Goal: Find specific page/section: Find specific page/section

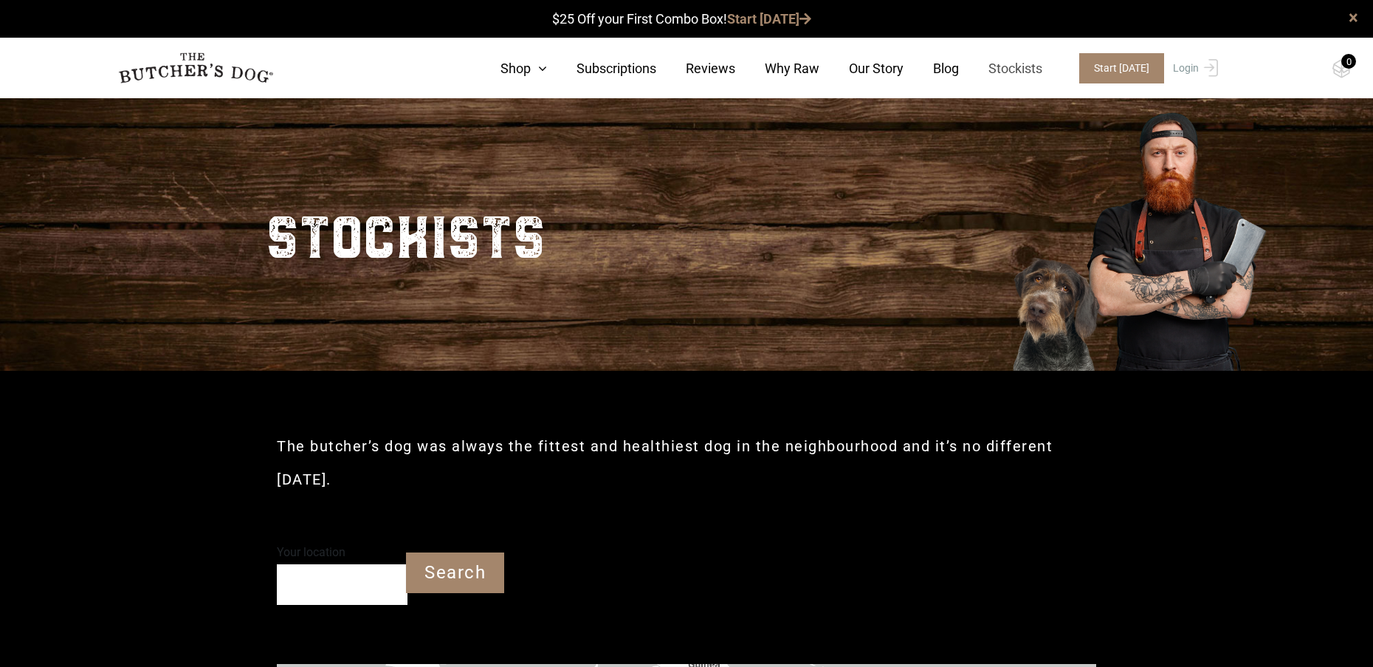
click at [1028, 71] on link "Stockists" at bounding box center [1000, 68] width 83 height 20
click at [288, 567] on div "Your location" at bounding box center [342, 572] width 131 height 64
click at [326, 583] on input "Your location" at bounding box center [342, 584] width 131 height 41
type input "[GEOGRAPHIC_DATA] 4165"
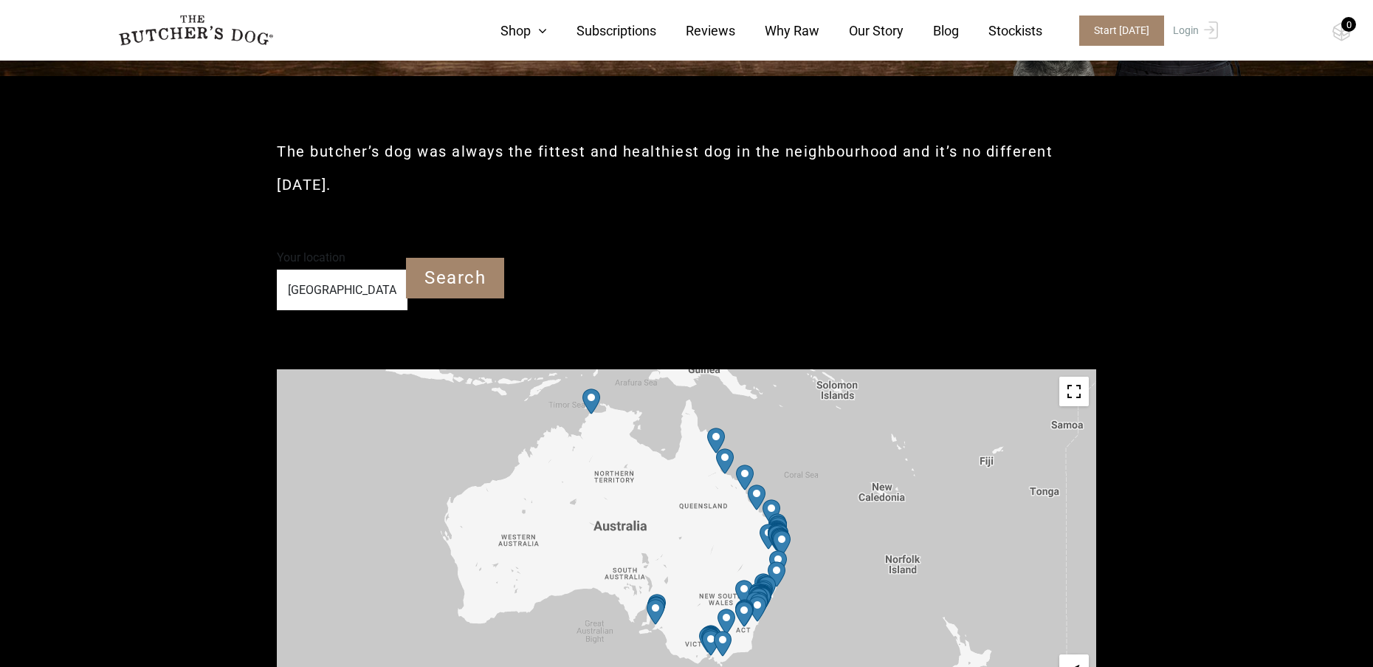
scroll to position [295, 0]
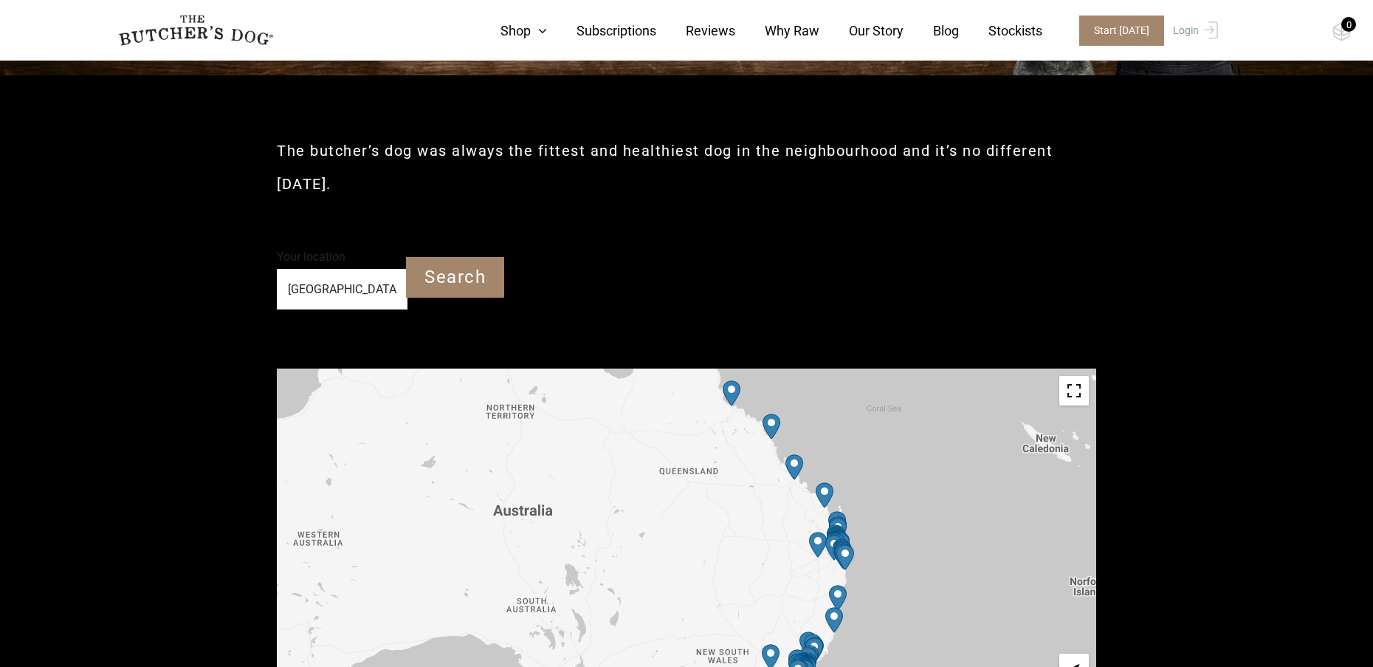
drag, startPoint x: 793, startPoint y: 542, endPoint x: 526, endPoint y: 510, distance: 268.4
click at [526, 510] on div at bounding box center [687, 534] width 820 height 332
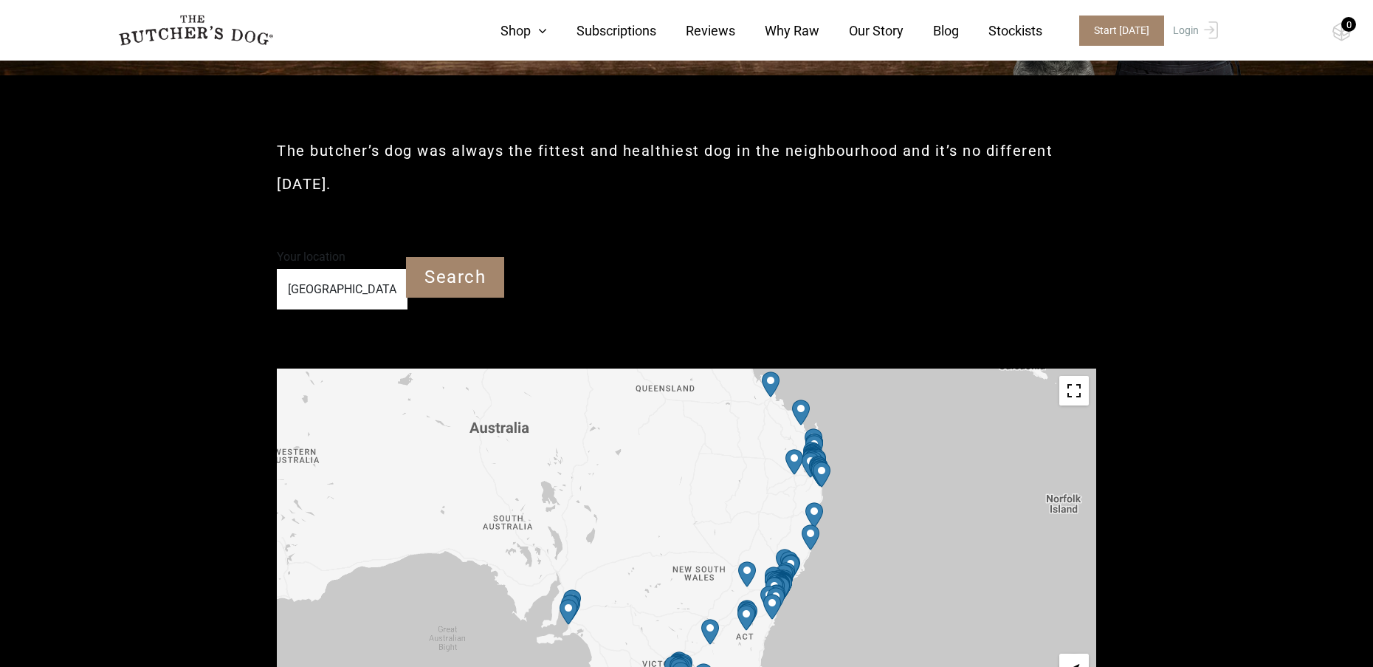
drag, startPoint x: 913, startPoint y: 594, endPoint x: 893, endPoint y: 516, distance: 80.2
click at [893, 516] on div at bounding box center [687, 534] width 820 height 332
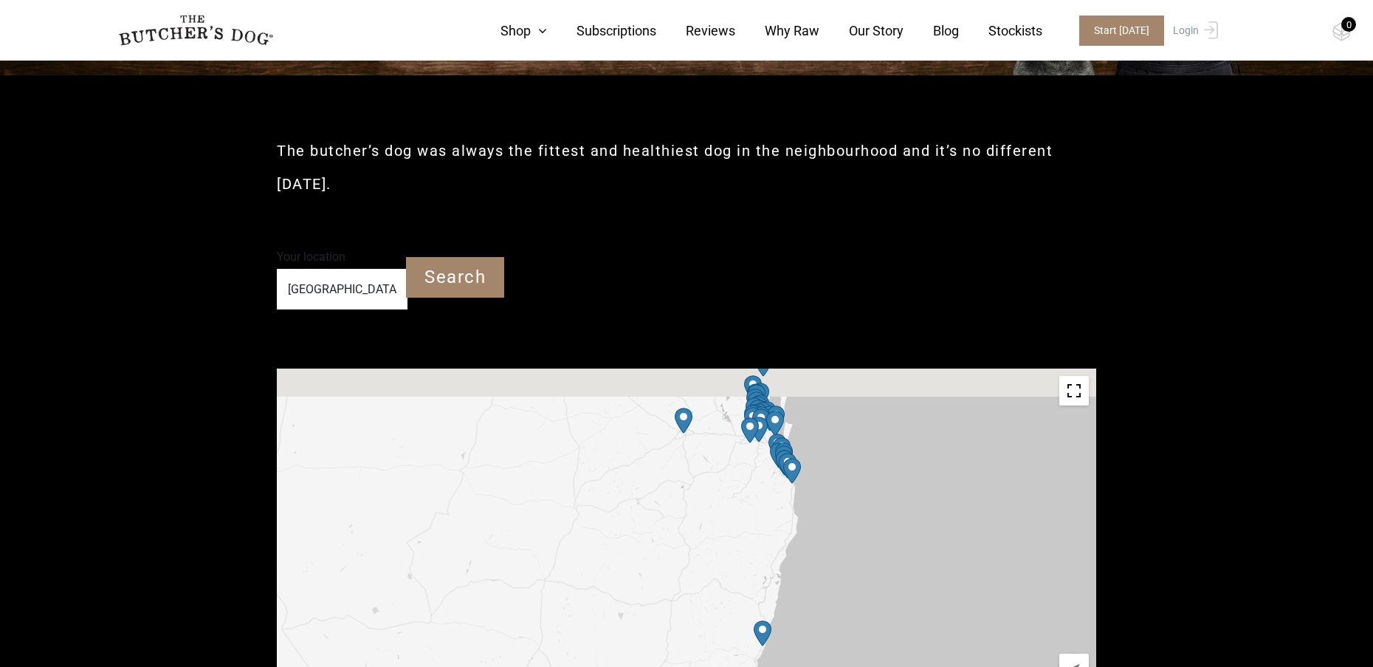
drag, startPoint x: 846, startPoint y: 433, endPoint x: 866, endPoint y: 594, distance: 162.2
click at [866, 594] on div at bounding box center [687, 534] width 820 height 332
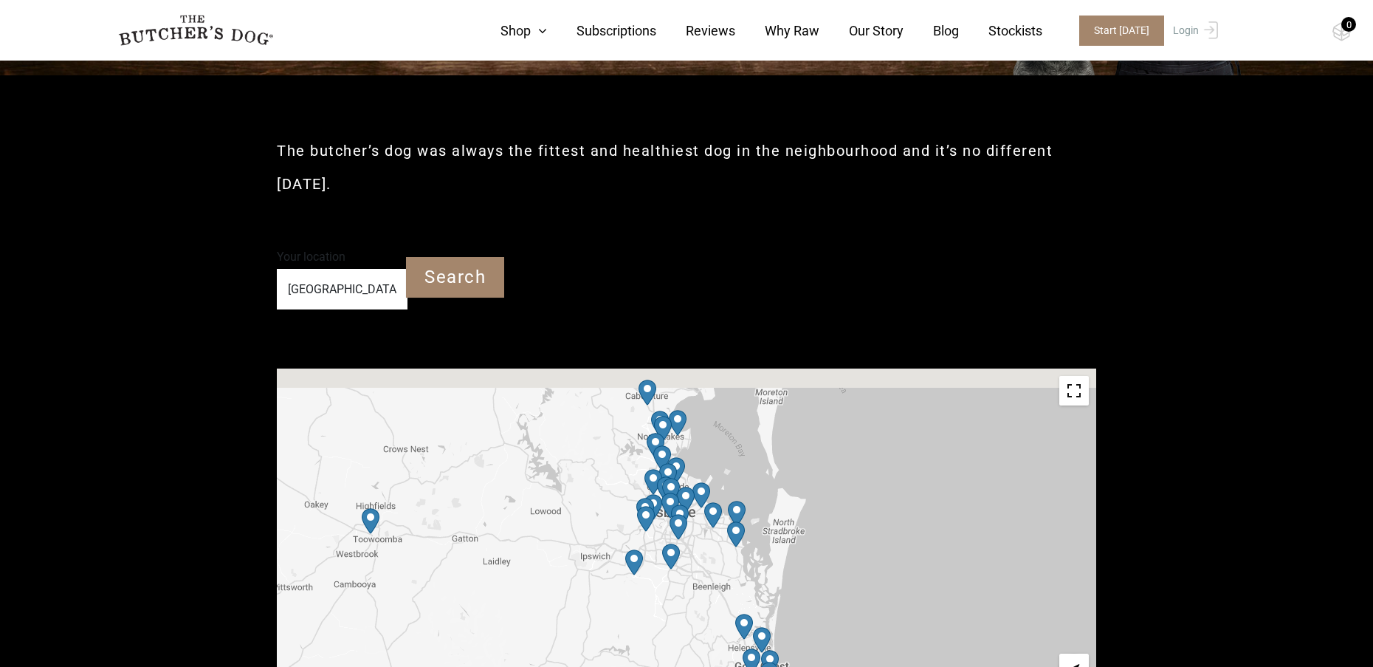
drag, startPoint x: 771, startPoint y: 449, endPoint x: 859, endPoint y: 631, distance: 202.4
click at [859, 631] on div at bounding box center [687, 534] width 820 height 332
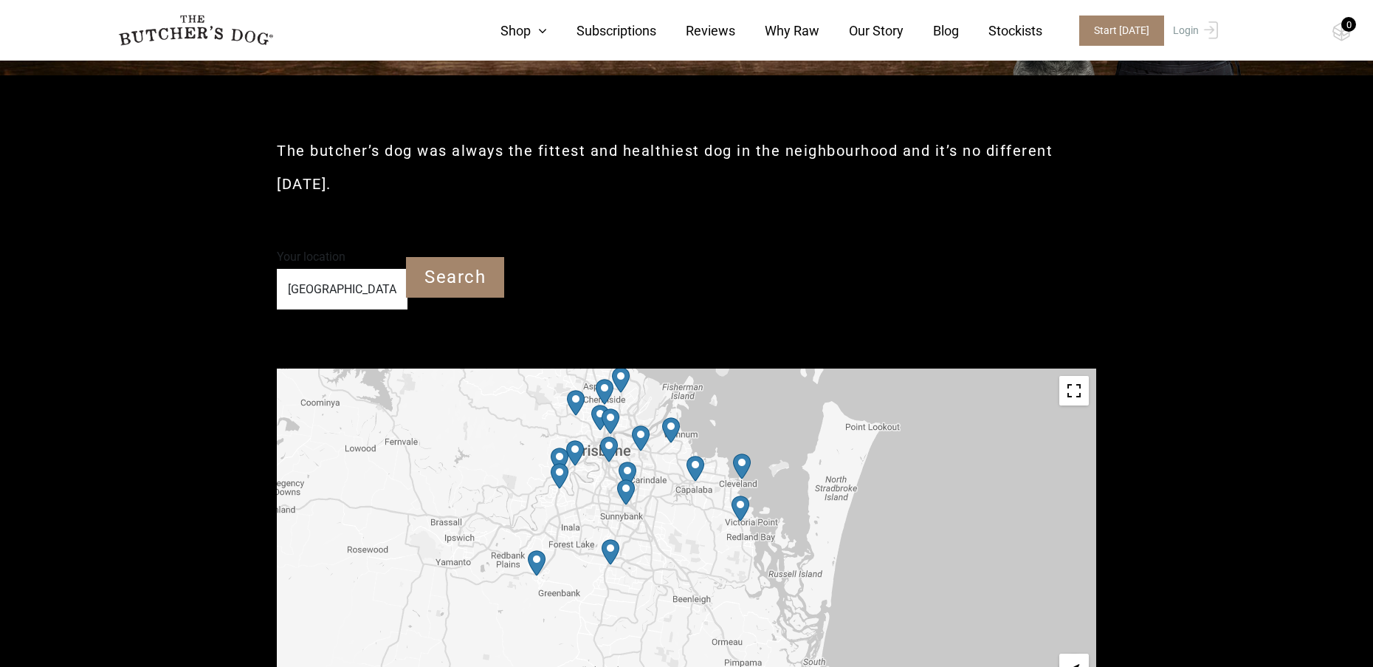
drag, startPoint x: 560, startPoint y: 622, endPoint x: 575, endPoint y: 512, distance: 110.3
click at [575, 512] on div at bounding box center [687, 534] width 820 height 332
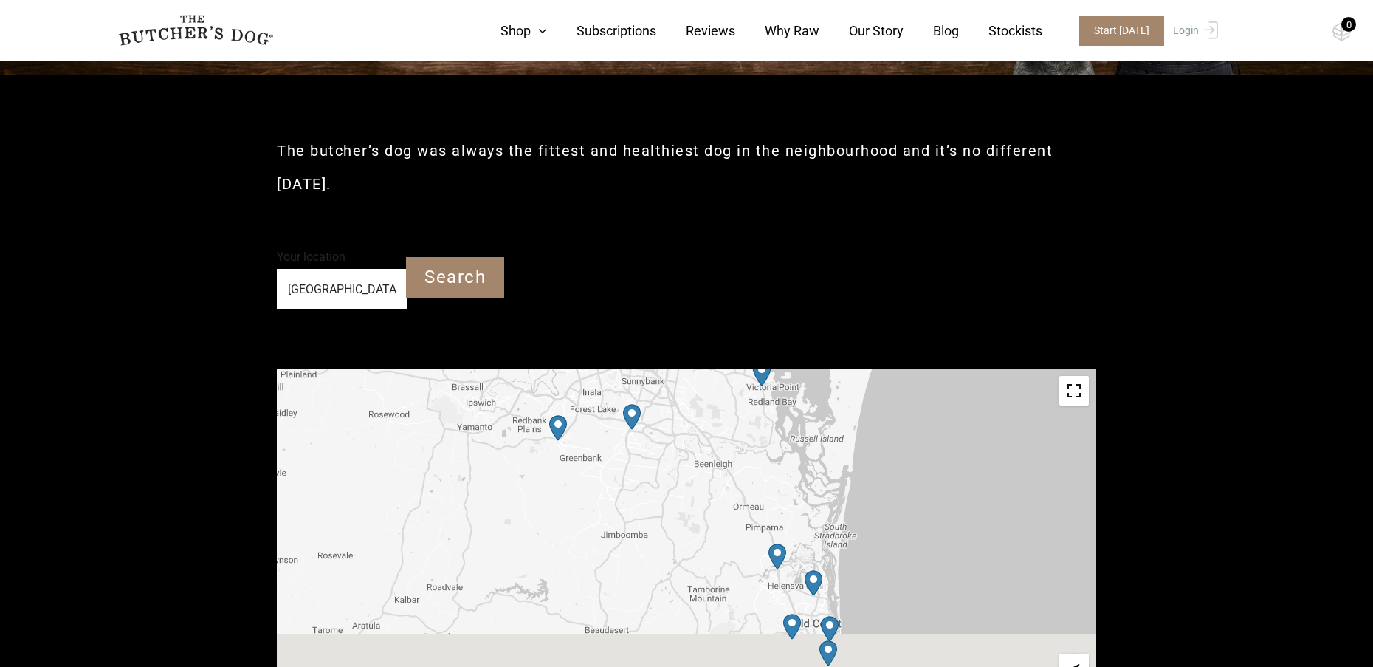
drag, startPoint x: 896, startPoint y: 535, endPoint x: 904, endPoint y: 382, distance: 153.0
click at [904, 382] on div at bounding box center [687, 534] width 820 height 332
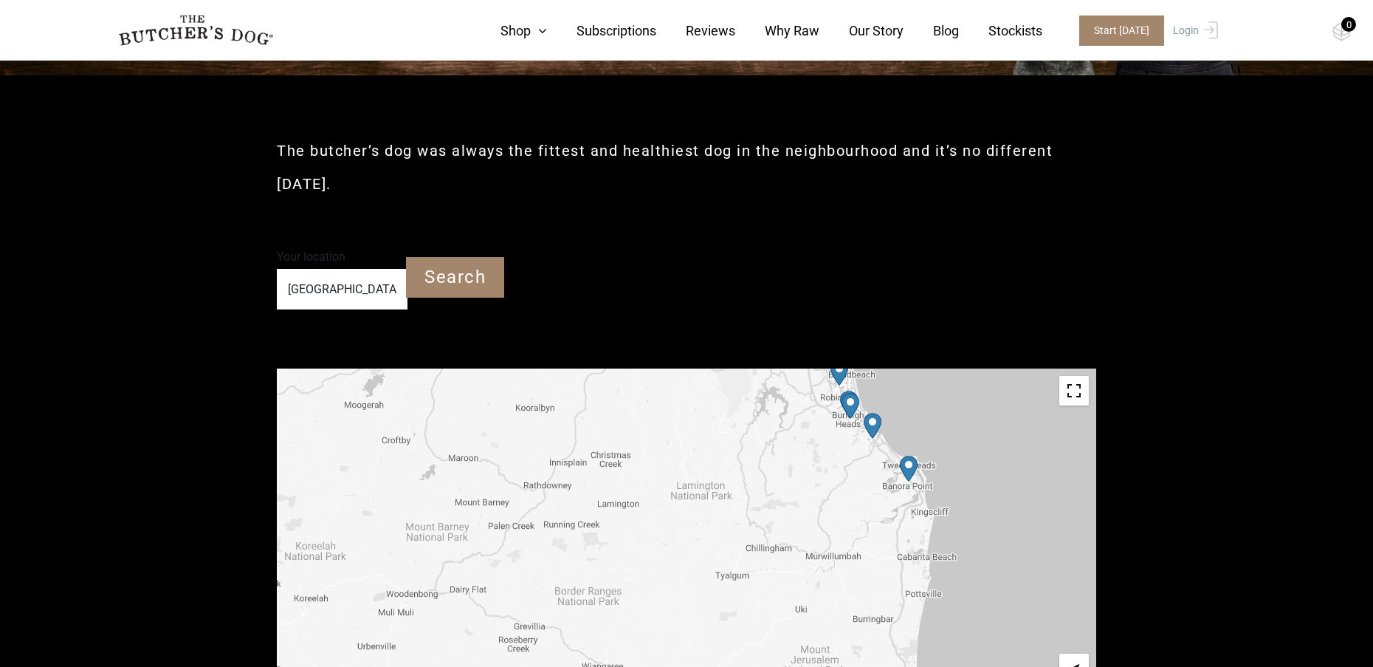
drag, startPoint x: 952, startPoint y: 611, endPoint x: 952, endPoint y: 438, distance: 173.5
click at [957, 391] on div at bounding box center [687, 534] width 820 height 332
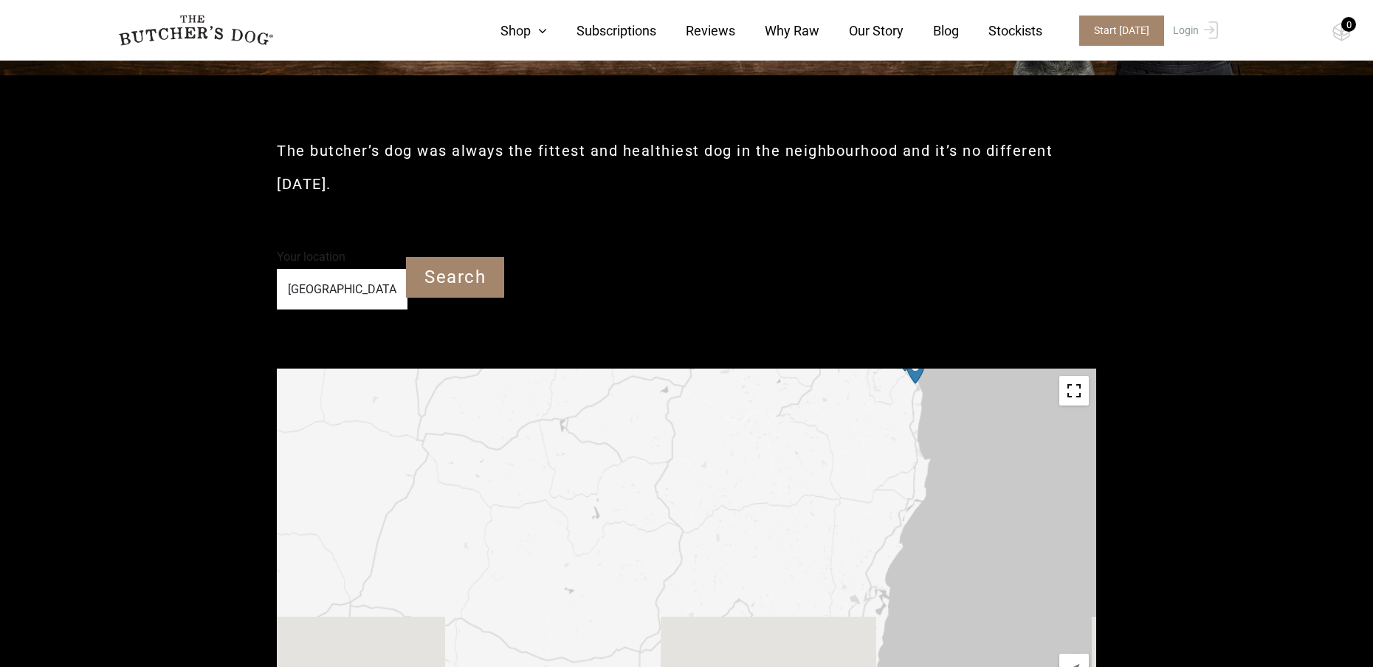
drag, startPoint x: 903, startPoint y: 623, endPoint x: 900, endPoint y: 478, distance: 145.5
click at [907, 493] on div at bounding box center [687, 534] width 820 height 332
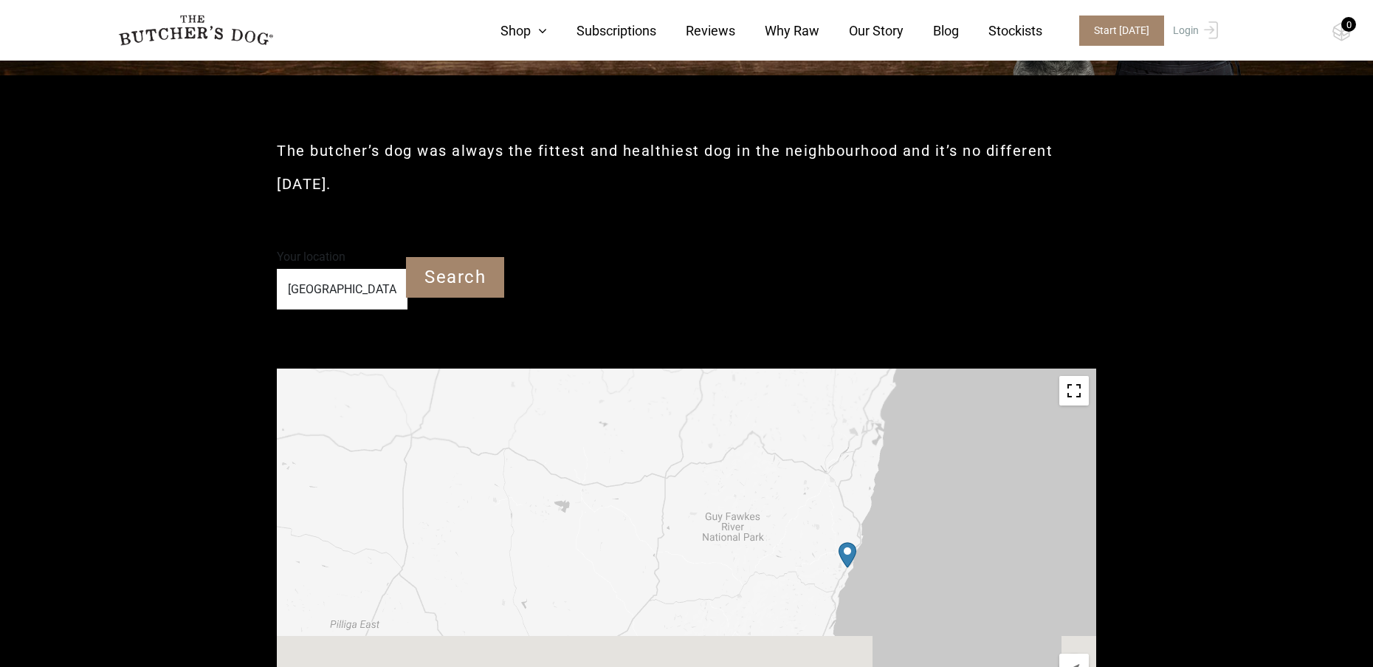
drag, startPoint x: 879, startPoint y: 610, endPoint x: 905, endPoint y: 528, distance: 86.2
click at [900, 464] on div at bounding box center [687, 534] width 820 height 332
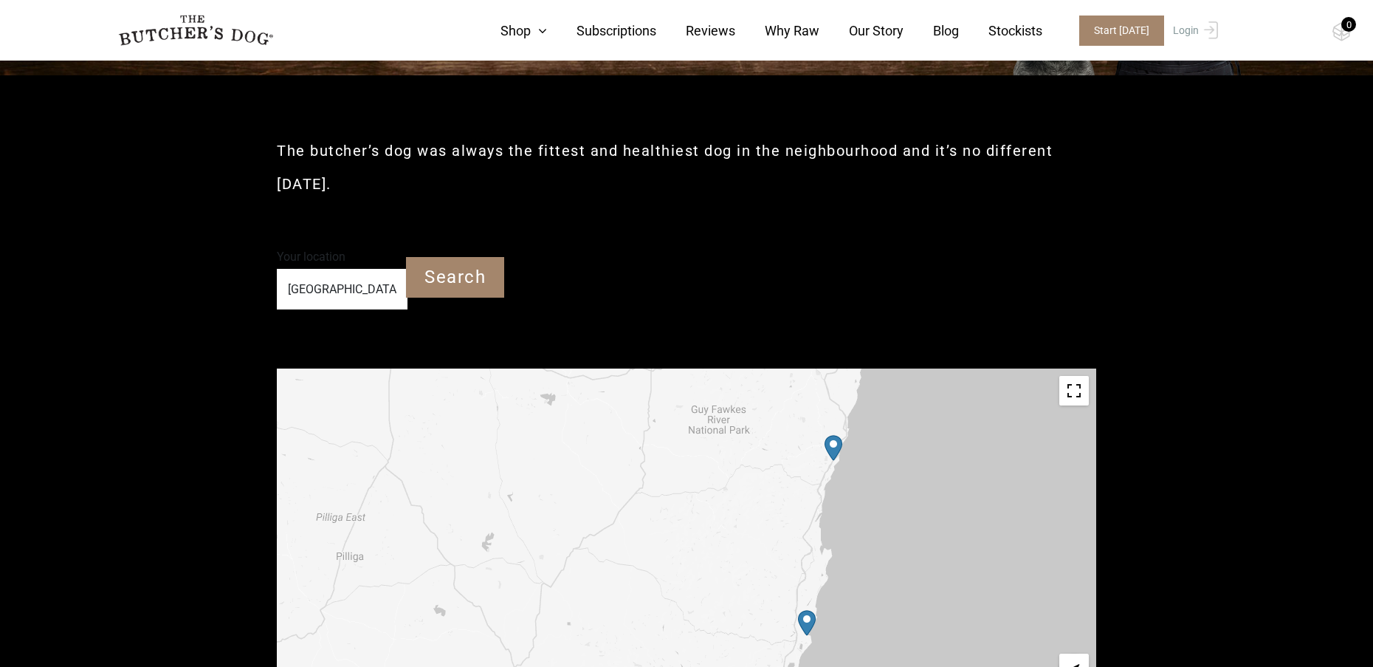
drag, startPoint x: 881, startPoint y: 555, endPoint x: 872, endPoint y: 463, distance: 92.7
click at [872, 464] on div at bounding box center [687, 534] width 820 height 332
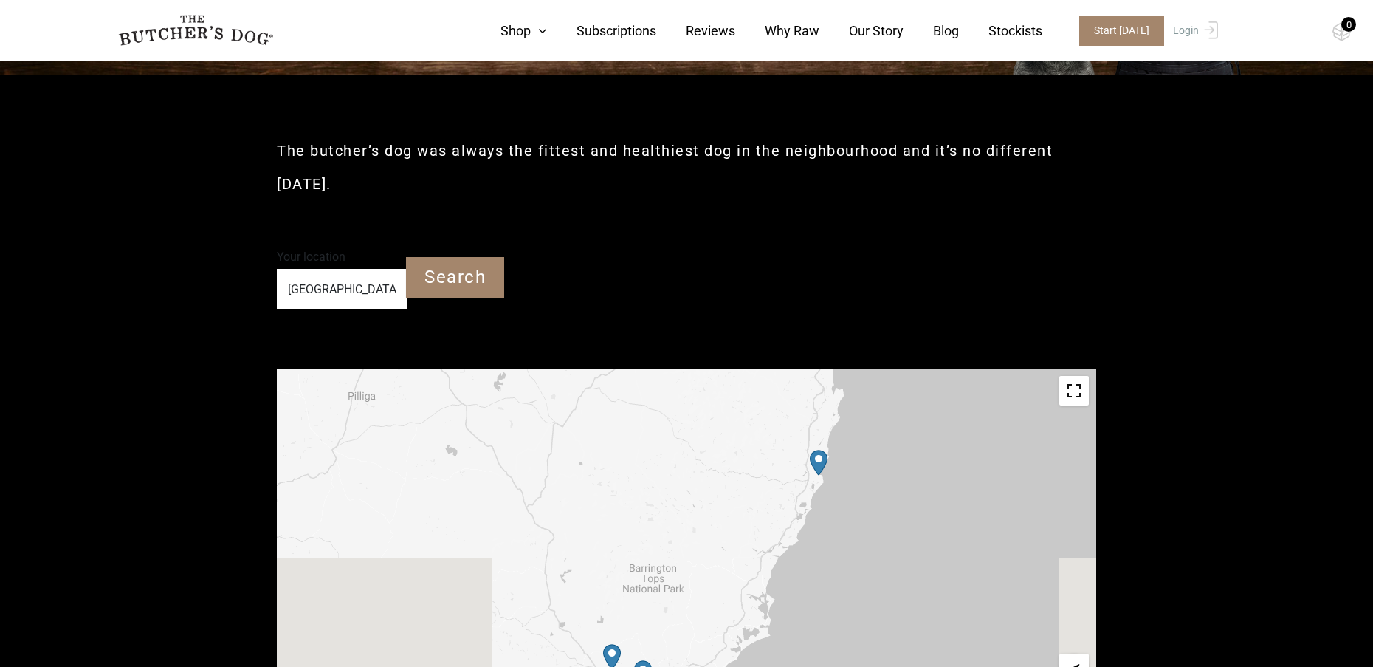
drag, startPoint x: 854, startPoint y: 631, endPoint x: 861, endPoint y: 475, distance: 155.2
click at [861, 475] on div at bounding box center [687, 534] width 820 height 332
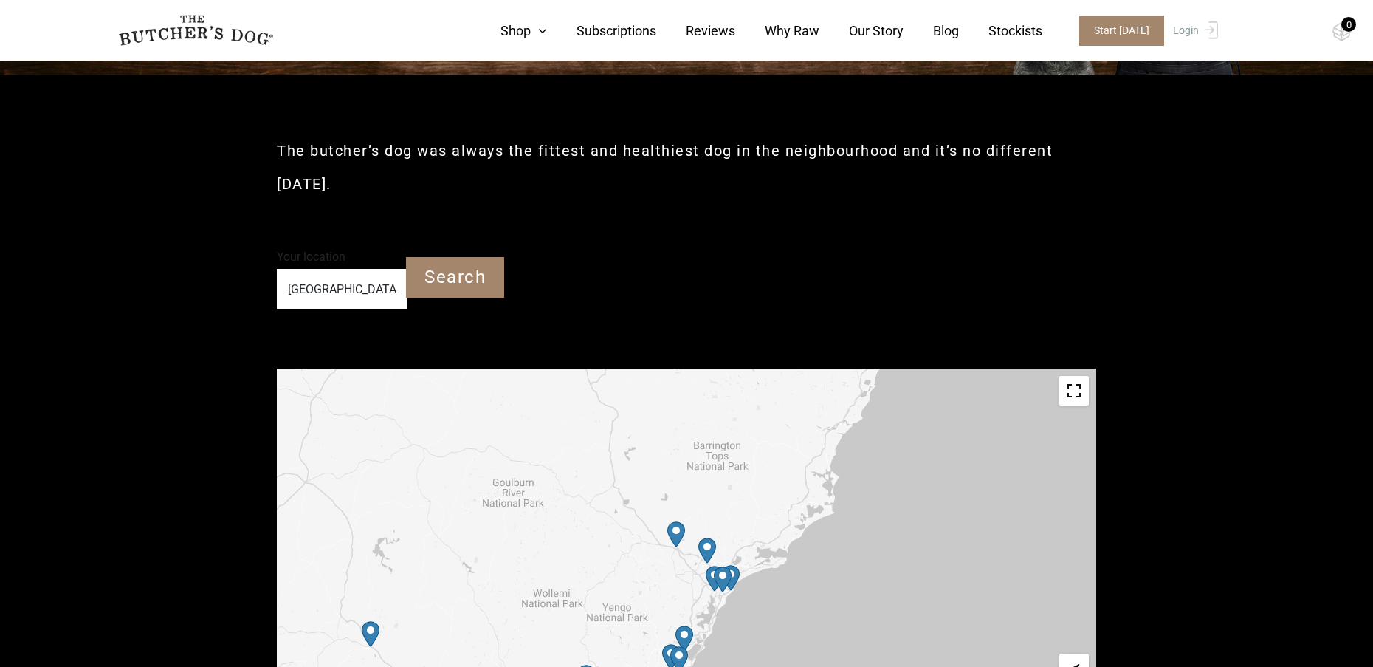
drag, startPoint x: 797, startPoint y: 630, endPoint x: 867, endPoint y: 501, distance: 146.0
click at [867, 501] on div at bounding box center [687, 534] width 820 height 332
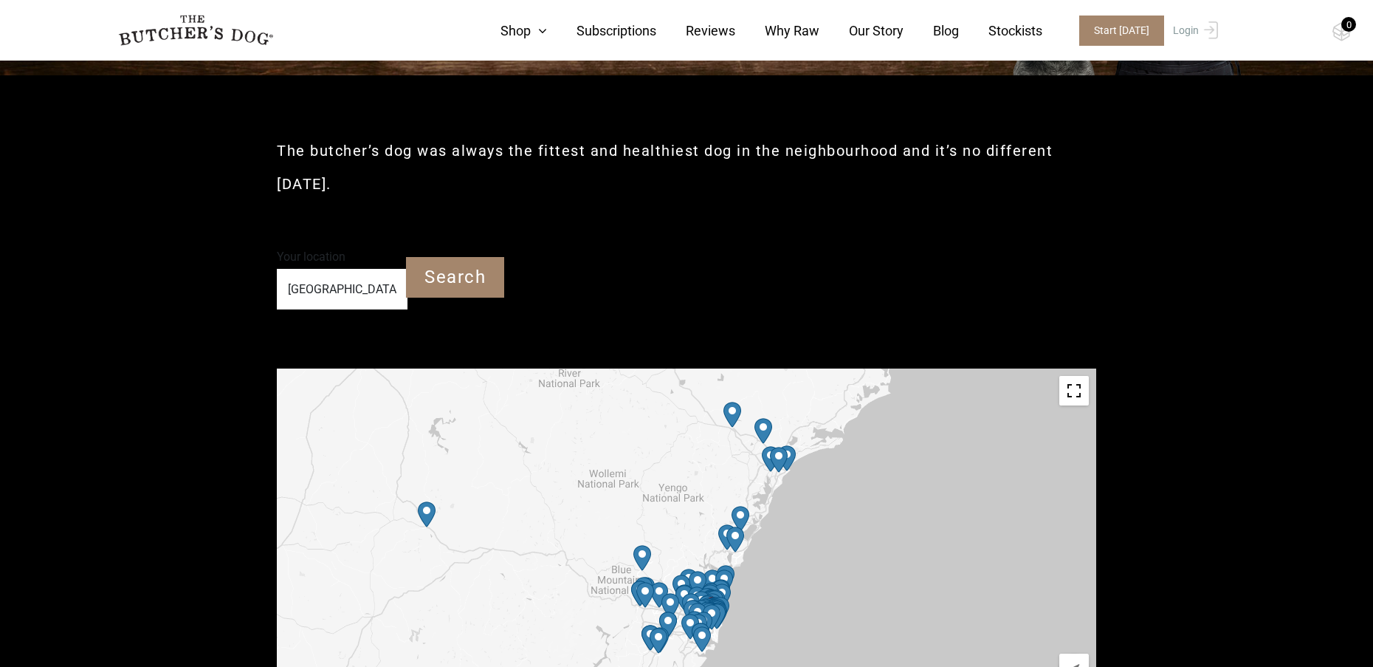
drag, startPoint x: 787, startPoint y: 594, endPoint x: 837, endPoint y: 477, distance: 127.0
click at [837, 477] on div at bounding box center [687, 534] width 820 height 332
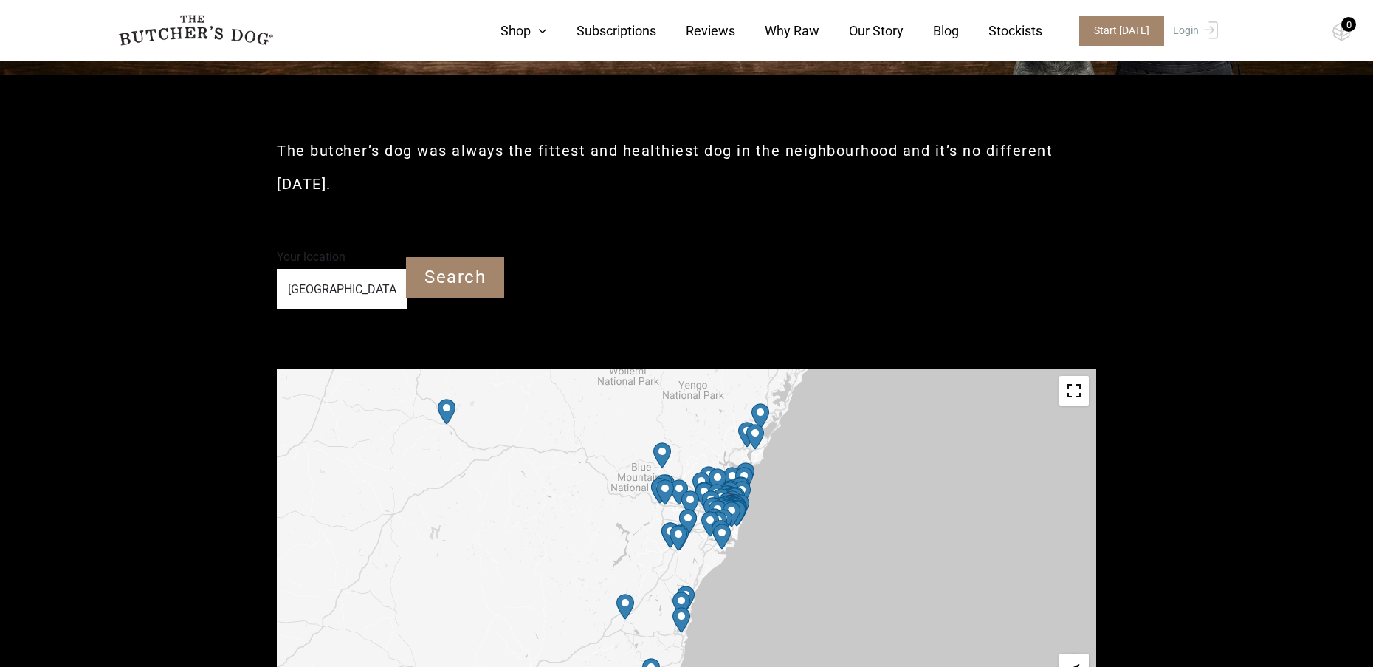
drag, startPoint x: 789, startPoint y: 608, endPoint x: 818, endPoint y: 445, distance: 165.0
click at [817, 456] on div at bounding box center [687, 534] width 820 height 332
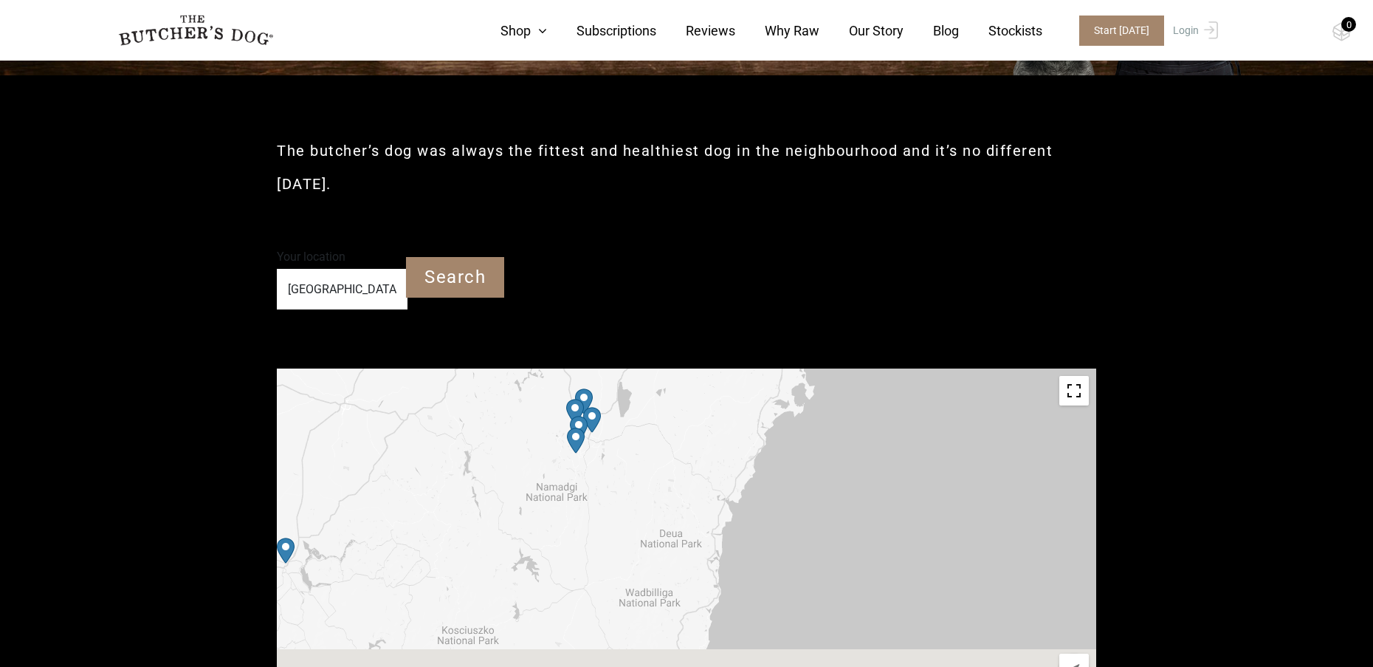
drag, startPoint x: 727, startPoint y: 574, endPoint x: 828, endPoint y: 385, distance: 214.7
click at [828, 385] on div at bounding box center [687, 534] width 820 height 332
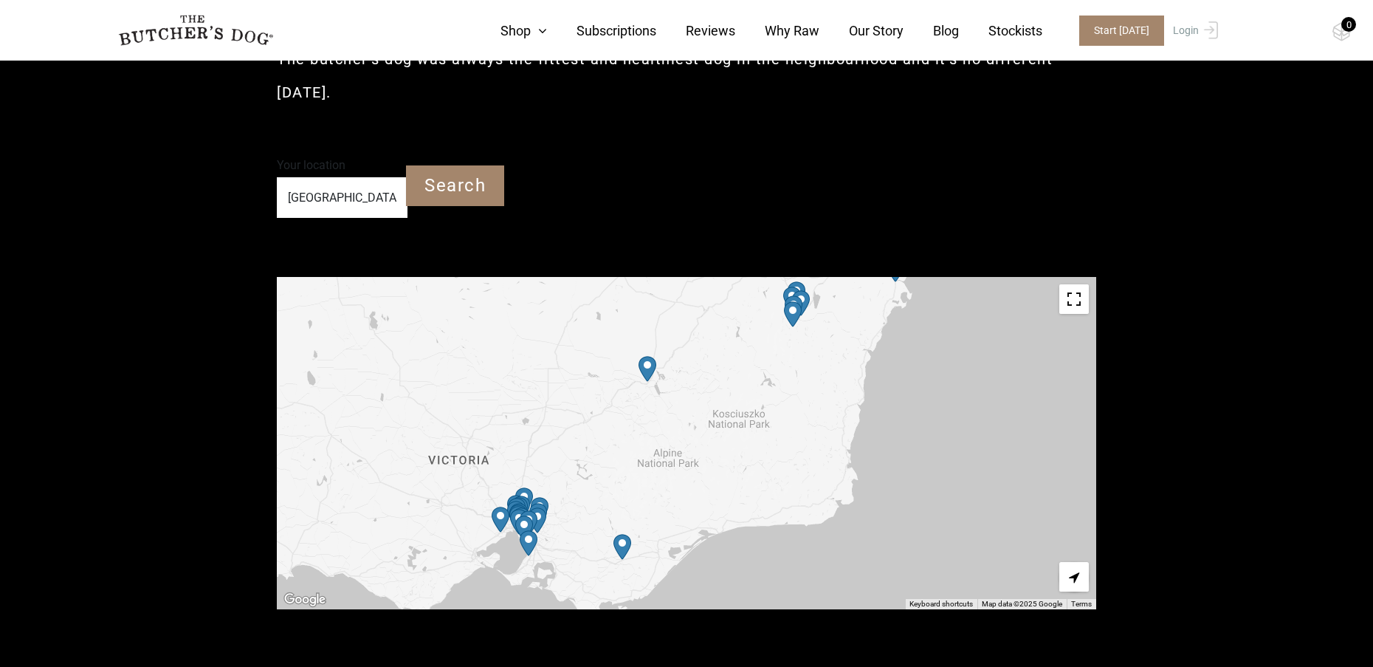
scroll to position [517, 0]
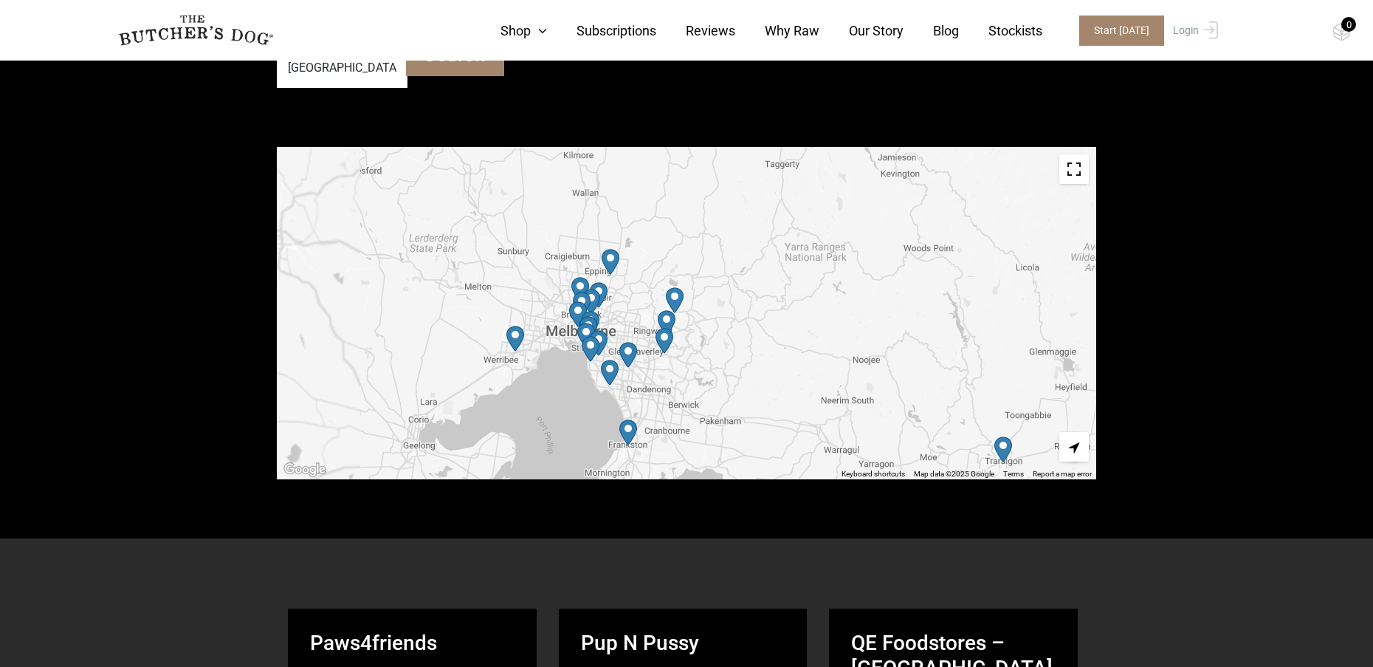
drag, startPoint x: 459, startPoint y: 388, endPoint x: 621, endPoint y: 382, distance: 161.8
click at [621, 382] on div "To navigate, press the arrow keys." at bounding box center [687, 313] width 820 height 332
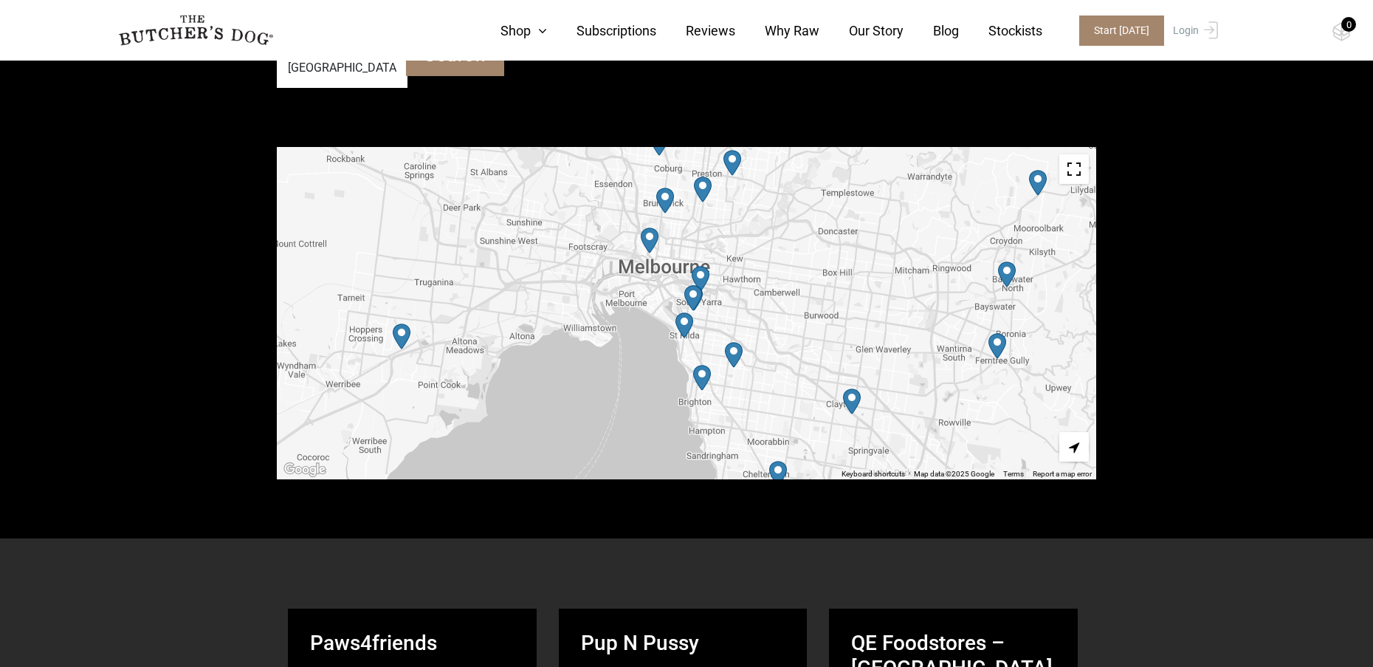
drag, startPoint x: 590, startPoint y: 236, endPoint x: 627, endPoint y: 399, distance: 167.3
click at [627, 399] on div at bounding box center [687, 313] width 820 height 332
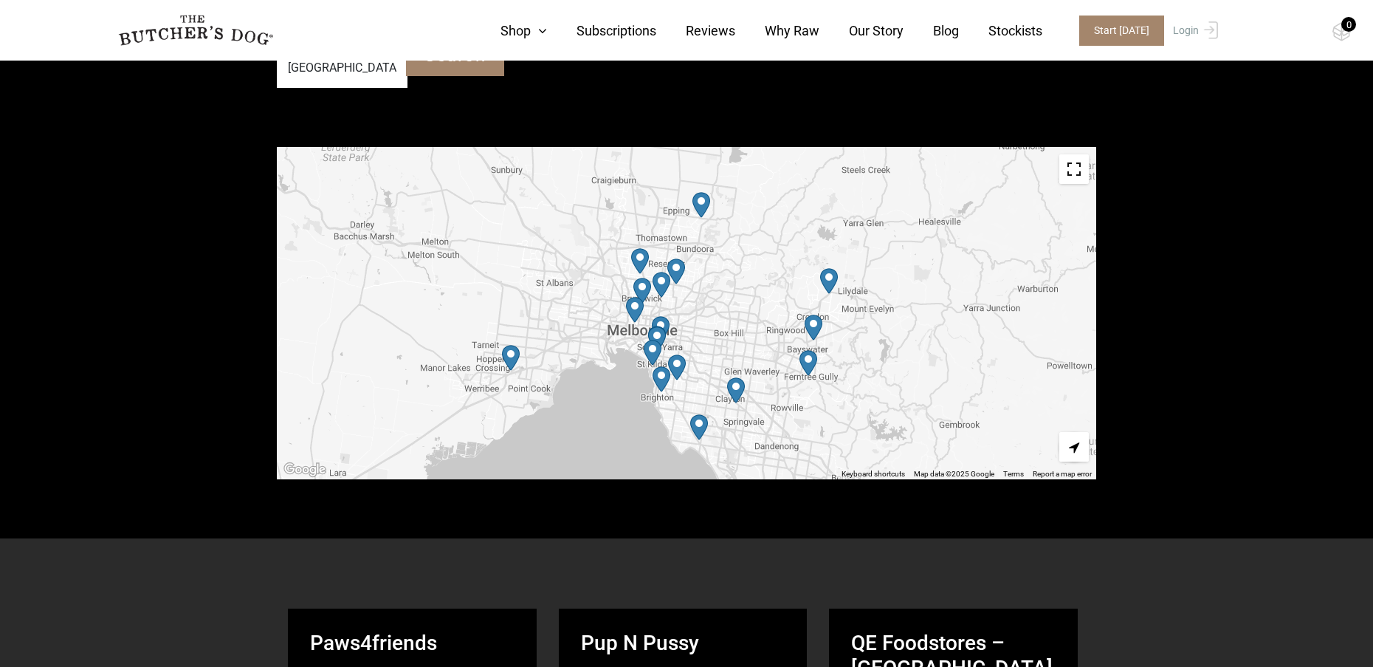
click at [510, 360] on img "Petbarn – Hoppers Crossing" at bounding box center [511, 358] width 18 height 26
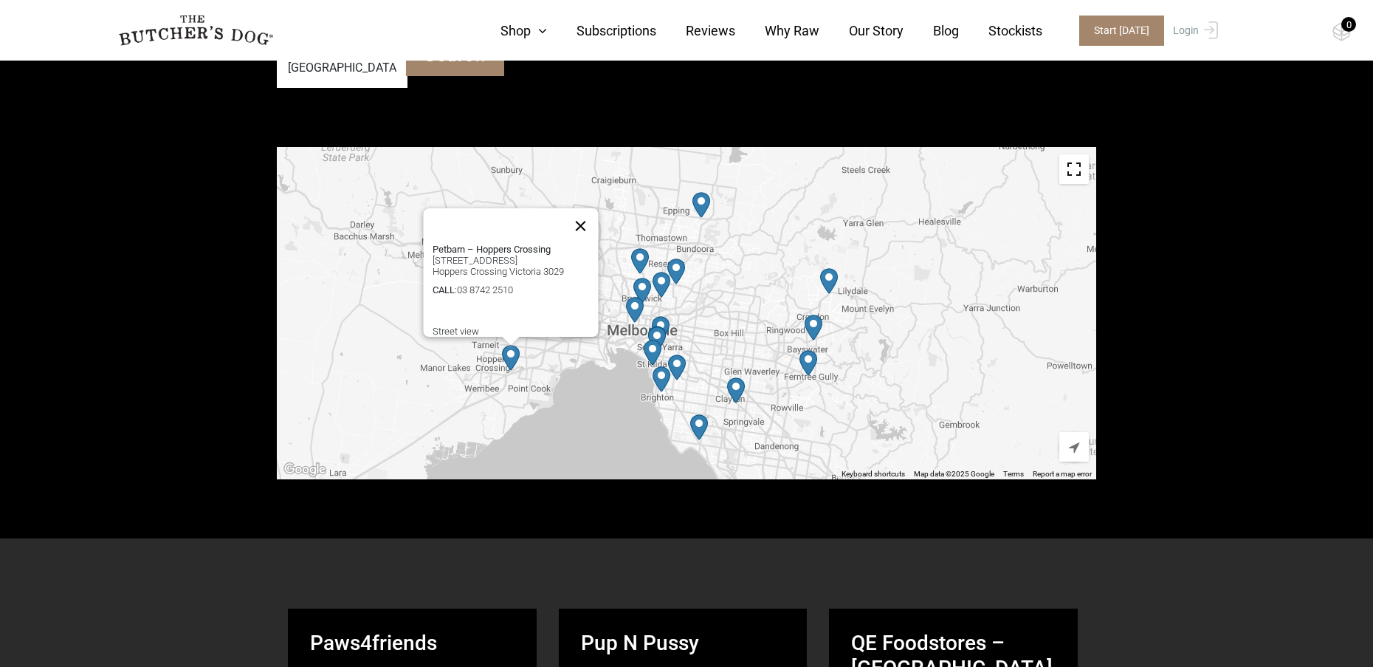
click at [580, 218] on button "Close" at bounding box center [580, 225] width 35 height 35
